Goal: Information Seeking & Learning: Find specific page/section

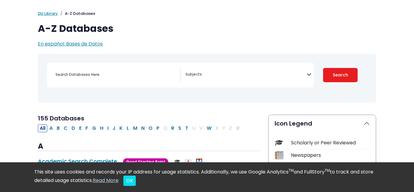
scroll to position [35, 0]
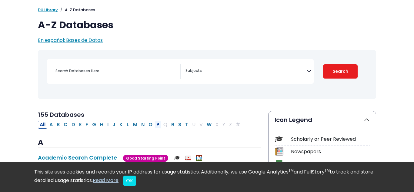
click at [159, 126] on button "P" at bounding box center [158, 125] width 7 height 8
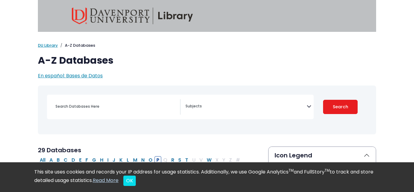
scroll to position [18, 0]
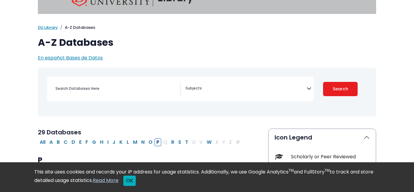
click at [136, 182] on button "OK" at bounding box center [129, 181] width 12 height 10
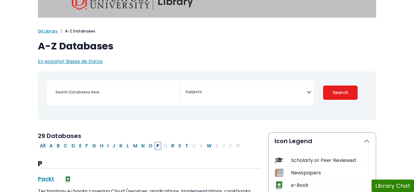
scroll to position [24, 0]
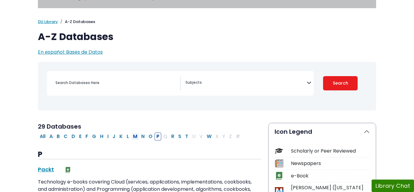
click at [135, 139] on button "M" at bounding box center [135, 137] width 8 height 8
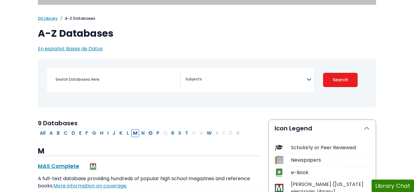
scroll to position [48, 0]
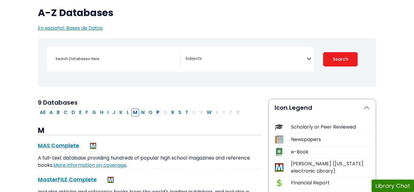
click at [156, 111] on button "P" at bounding box center [158, 113] width 7 height 8
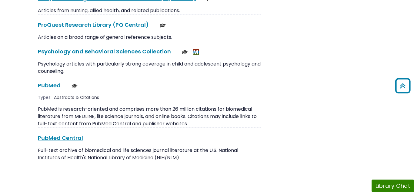
scroll to position [971, 0]
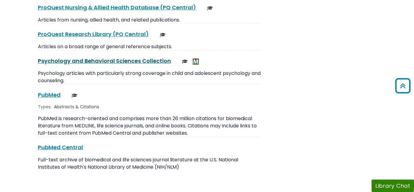
click at [112, 57] on link "Psychology and Behavioral Sciences Collection This link opens in a new window" at bounding box center [104, 61] width 133 height 8
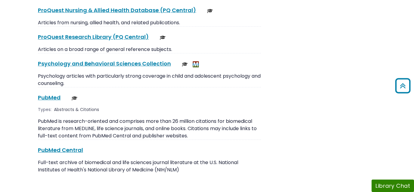
scroll to position [967, 0]
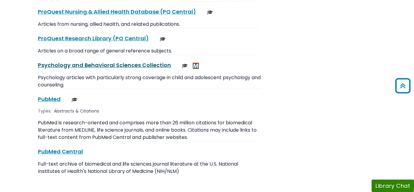
click at [148, 61] on link "Psychology and Behavioral Sciences Collection This link opens in a new window" at bounding box center [104, 65] width 133 height 8
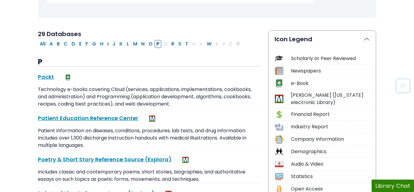
scroll to position [116, 0]
click at [94, 45] on button "G" at bounding box center [94, 44] width 8 height 8
select select "Database Subject Filter"
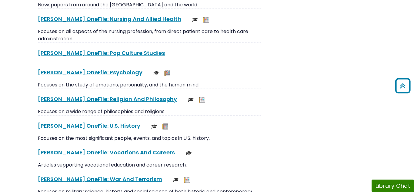
scroll to position [1292, 0]
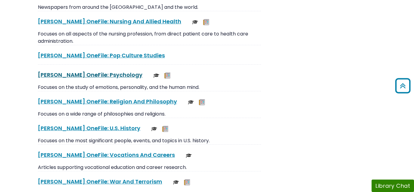
click at [99, 74] on link "[PERSON_NAME] OneFile: Psychology This link opens in a new window" at bounding box center [90, 75] width 105 height 8
